Goal: Information Seeking & Learning: Understand process/instructions

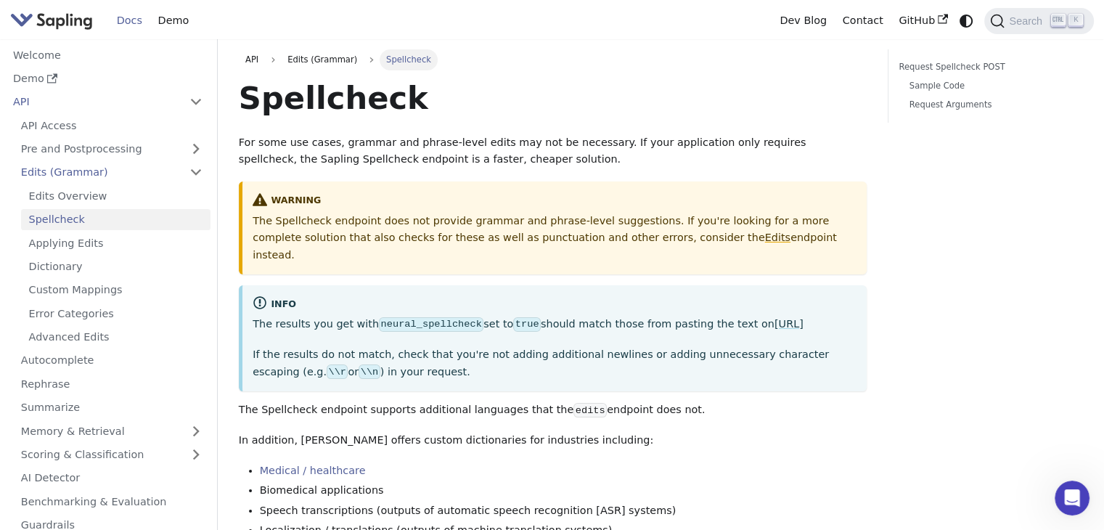
click at [411, 199] on div "warning" at bounding box center [555, 200] width 604 height 17
click at [636, 149] on p "For some use cases, grammar and phrase-level edits may not be necessary. If you…" at bounding box center [553, 151] width 628 height 35
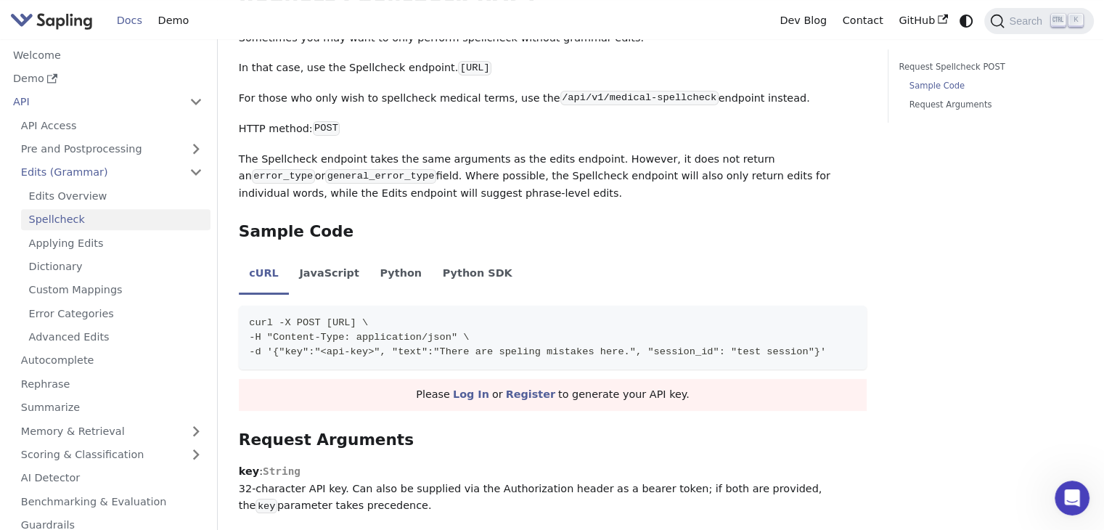
scroll to position [608, 0]
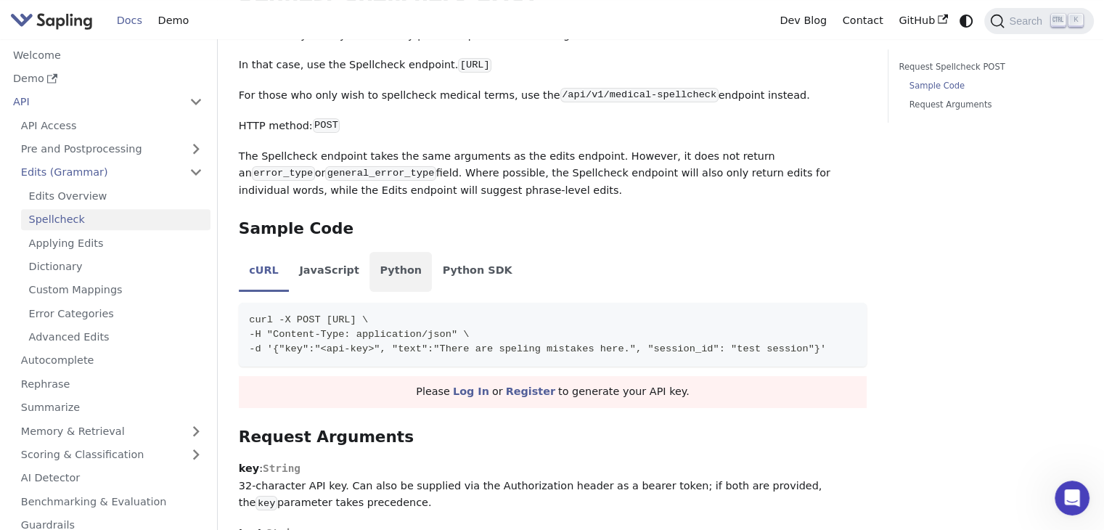
click at [369, 270] on li "Python" at bounding box center [400, 272] width 62 height 41
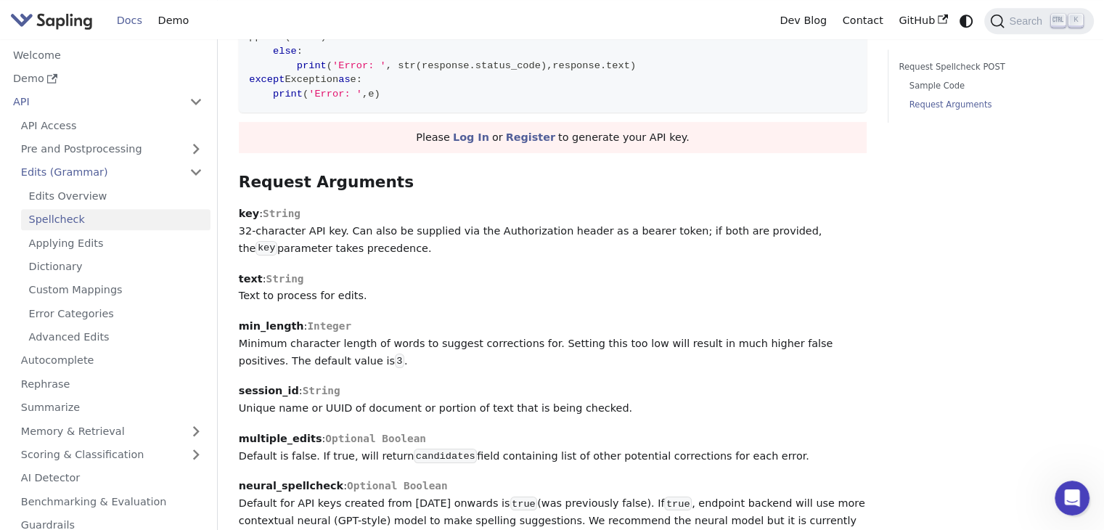
scroll to position [1106, 0]
click at [523, 137] on link "Register" at bounding box center [530, 139] width 49 height 12
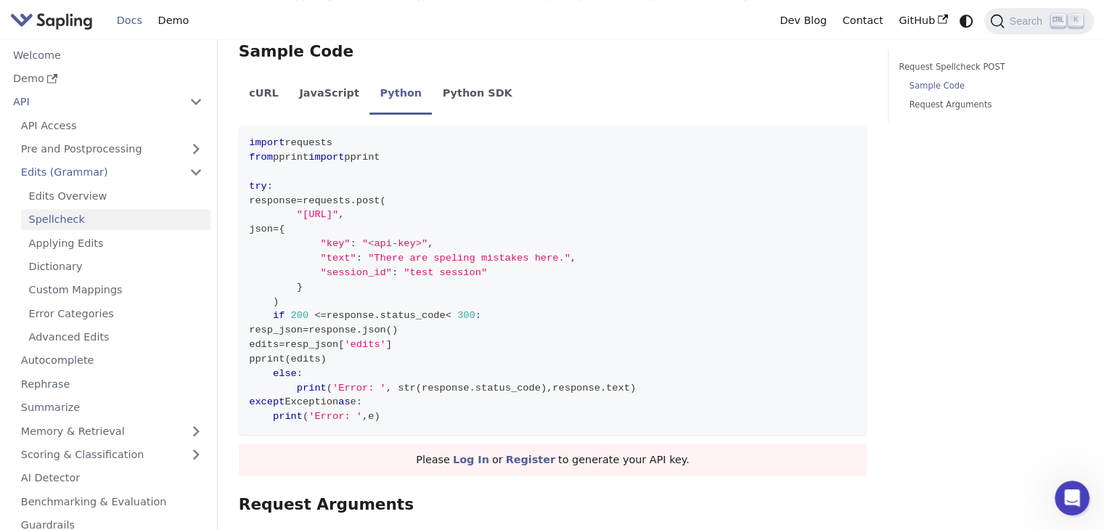
scroll to position [784, 0]
click at [853, 147] on icon "Copy code to clipboard" at bounding box center [851, 143] width 12 height 12
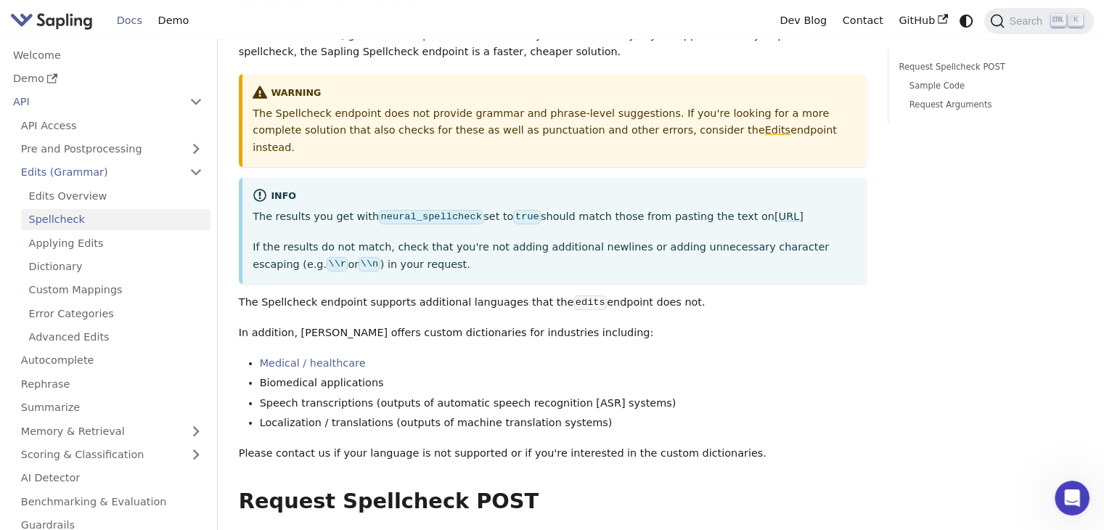
scroll to position [0, 0]
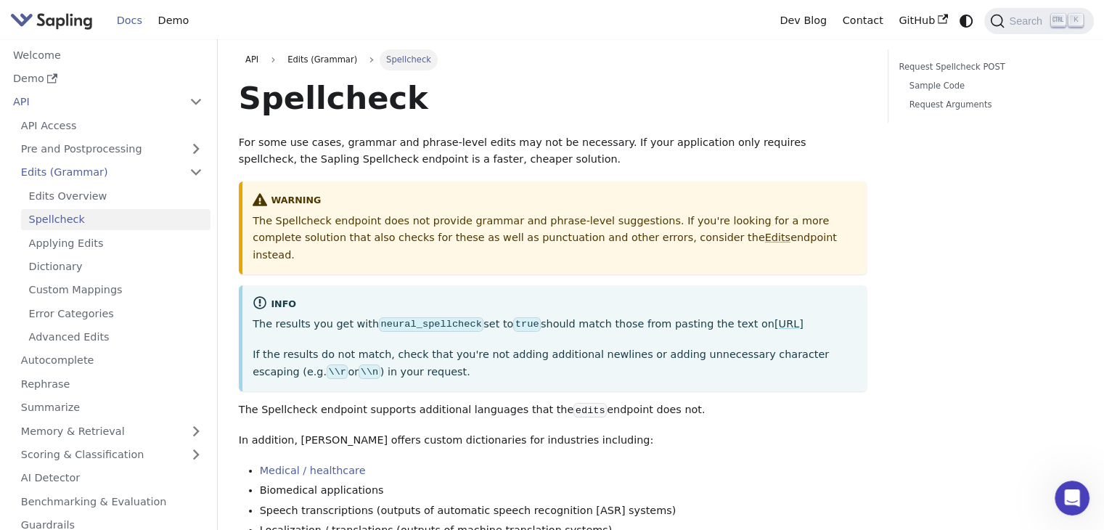
click at [492, 111] on h1 "Spellcheck" at bounding box center [553, 97] width 628 height 39
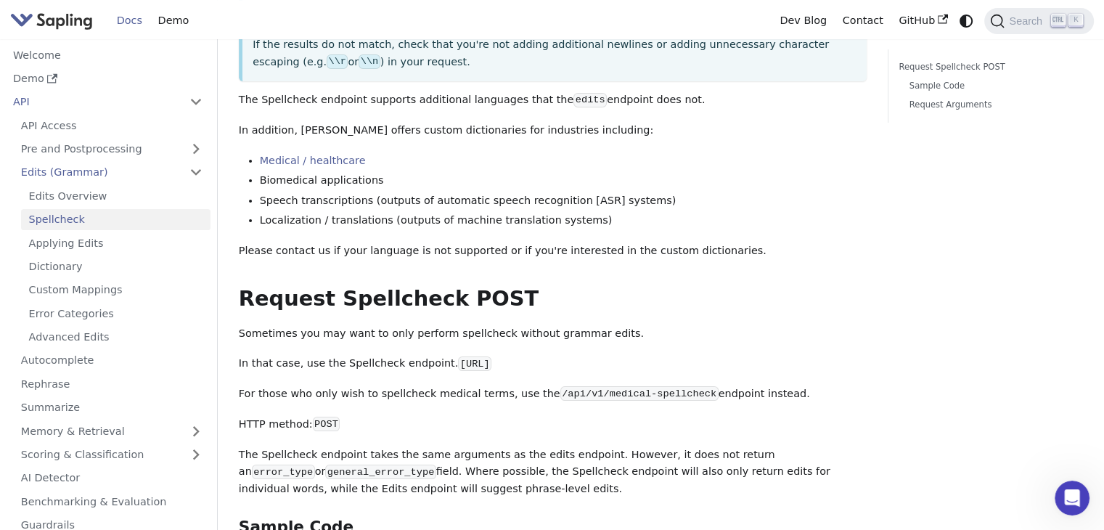
scroll to position [311, 0]
click at [936, 103] on link "Request Arguments" at bounding box center [990, 105] width 163 height 14
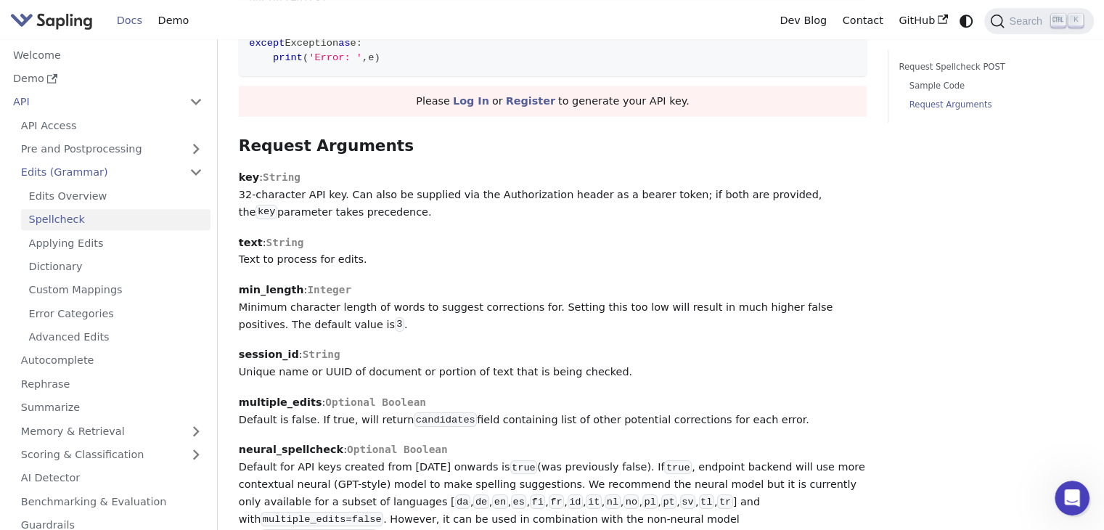
scroll to position [1141, 0]
